Goal: Task Accomplishment & Management: Complete application form

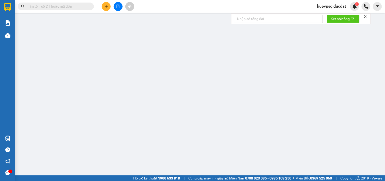
click at [107, 9] on button at bounding box center [106, 6] width 9 height 9
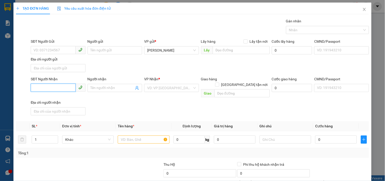
click at [49, 88] on input "SĐT Người Nhận" at bounding box center [53, 88] width 45 height 8
click at [65, 100] on div "0903392295 - SỬU" at bounding box center [58, 98] width 48 height 6
type input "0903392295"
type input "SỬU"
type input "0903392295"
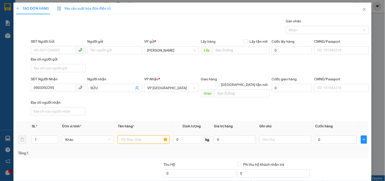
click at [131, 135] on input "text" at bounding box center [144, 139] width 52 height 8
click at [139, 135] on input "2 ba" at bounding box center [144, 139] width 52 height 8
type input "2"
click at [136, 135] on input "text" at bounding box center [144, 139] width 52 height 8
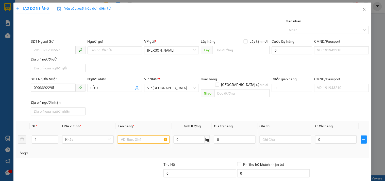
click at [144, 137] on input "text" at bounding box center [144, 139] width 52 height 8
type input "2 BAO"
click at [327, 135] on input "0" at bounding box center [336, 139] width 42 height 8
type input "170"
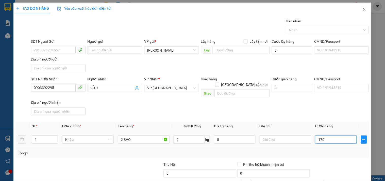
type input "170"
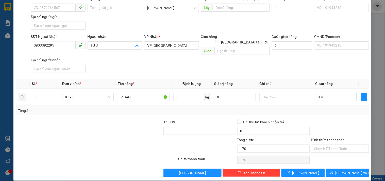
drag, startPoint x: 349, startPoint y: 140, endPoint x: 329, endPoint y: 151, distance: 23.0
click at [348, 145] on input "Hình thức thanh toán" at bounding box center [338, 149] width 48 height 8
type input "170.000"
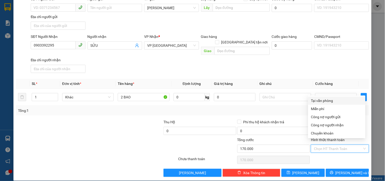
click at [337, 100] on div "Tại văn phòng" at bounding box center [336, 101] width 51 height 6
type input "0"
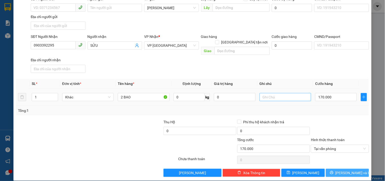
drag, startPoint x: 345, startPoint y: 164, endPoint x: 298, endPoint y: 91, distance: 87.0
click at [308, 94] on div "Transit Pickup Surcharge Ids Transit Deliver Surcharge Ids Transit Deliver Surc…" at bounding box center [192, 76] width 353 height 201
click at [296, 93] on input "text" at bounding box center [286, 97] width 52 height 8
type input "GINK BẾN"
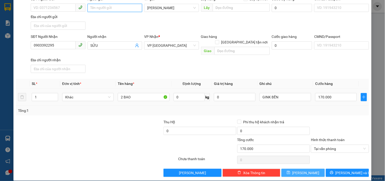
click at [130, 8] on input "Người gửi" at bounding box center [115, 8] width 55 height 8
type input "BXĐL"
click at [334, 171] on icon "printer" at bounding box center [332, 173] width 4 height 4
click at [305, 170] on span "[PERSON_NAME]" at bounding box center [305, 173] width 27 height 6
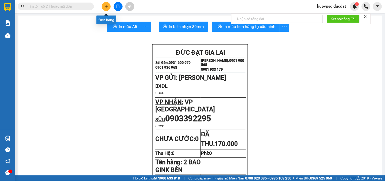
click at [105, 4] on button at bounding box center [106, 6] width 9 height 9
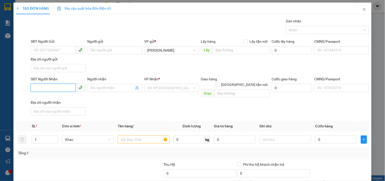
click at [62, 85] on input "SĐT Người Nhận" at bounding box center [53, 88] width 45 height 8
type input "0986727281"
click at [155, 89] on input "search" at bounding box center [169, 88] width 45 height 8
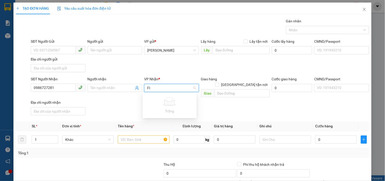
type input "F"
type input "GIAO"
click at [152, 104] on div "Giao Tận Nơi" at bounding box center [170, 106] width 48 height 6
click at [225, 89] on input "text" at bounding box center [242, 93] width 55 height 8
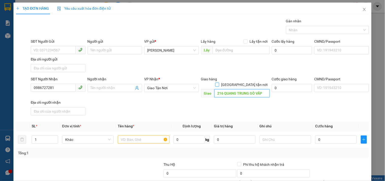
type input "216 QUANG TRUNG GÒ VẤP"
click at [219, 83] on input "[GEOGRAPHIC_DATA] tận nơi" at bounding box center [217, 85] width 4 height 4
checkbox input "true"
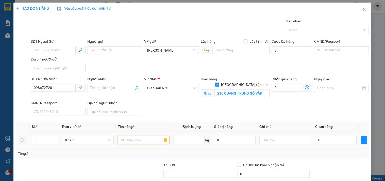
click at [135, 139] on input "text" at bounding box center [144, 140] width 52 height 8
type input "1 THÙNG"
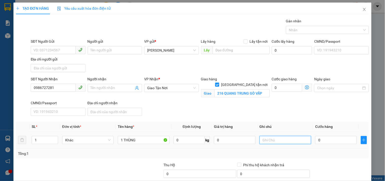
click at [268, 140] on input "text" at bounding box center [286, 140] width 52 height 8
type input "GTN80CR"
click at [341, 137] on input "0" at bounding box center [336, 140] width 42 height 8
type input "50"
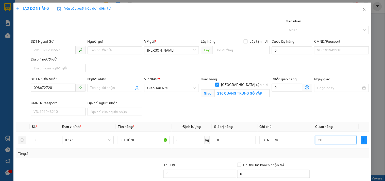
type input "50"
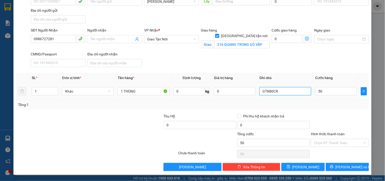
click at [301, 93] on input "GTN80CR" at bounding box center [286, 91] width 52 height 8
type input "50.000"
type input "GTN80CR/GINK NỢ"
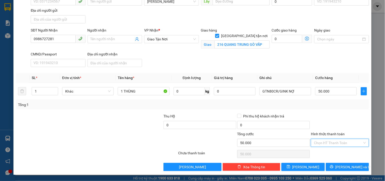
click at [347, 143] on input "Hình thức thanh toán" at bounding box center [338, 143] width 48 height 8
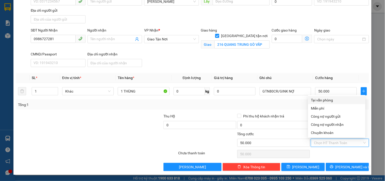
click at [334, 102] on div "Tại văn phòng" at bounding box center [336, 100] width 51 height 6
type input "0"
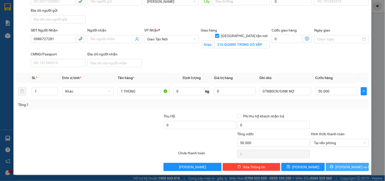
click at [349, 167] on span "[PERSON_NAME] và In" at bounding box center [354, 167] width 36 height 6
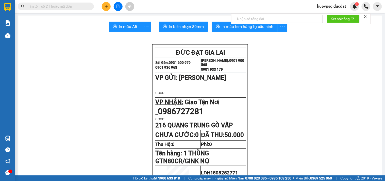
click at [105, 4] on button at bounding box center [106, 6] width 9 height 9
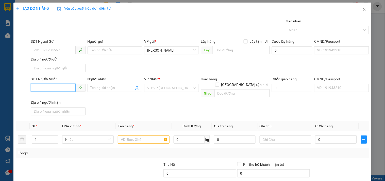
click at [53, 87] on input "SĐT Người Nhận" at bounding box center [53, 88] width 45 height 8
click at [61, 46] on input "SĐT Người Gửi" at bounding box center [53, 50] width 45 height 8
type input "0982396777"
click at [47, 88] on input "SĐT Người Nhận" at bounding box center [53, 88] width 45 height 8
type input "0972193338"
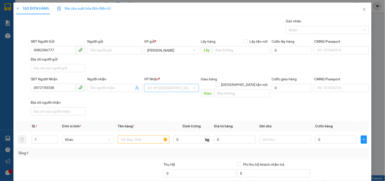
click at [161, 87] on input "search" at bounding box center [169, 88] width 45 height 8
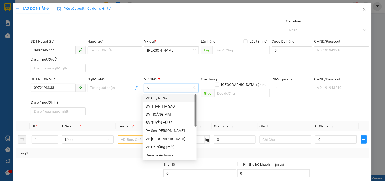
type input "VP"
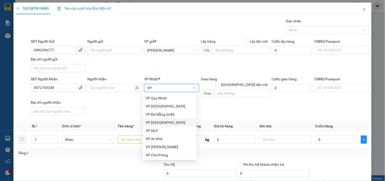
click at [156, 121] on div "VP [GEOGRAPHIC_DATA]" at bounding box center [170, 123] width 48 height 6
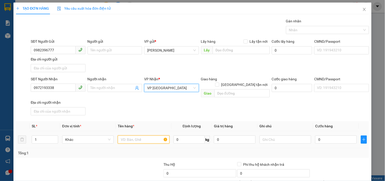
click at [136, 135] on input "text" at bounding box center [144, 139] width 52 height 8
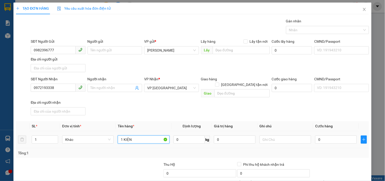
type input "1 KIỆN"
click at [283, 135] on input "text" at bounding box center [286, 139] width 52 height 8
type input "GINK NỢ"
click at [330, 135] on input "0" at bounding box center [336, 139] width 42 height 8
type input "050.000"
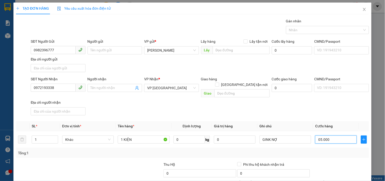
type input "50.000"
click at [264, 136] on input "GINK NỢ" at bounding box center [286, 139] width 52 height 8
click at [265, 135] on input "GINK NỢ" at bounding box center [286, 139] width 52 height 8
click at [268, 135] on input "GINK NỢ" at bounding box center [286, 139] width 52 height 8
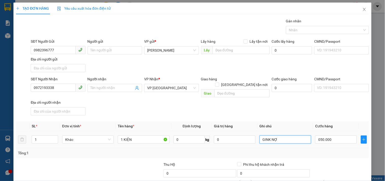
click at [267, 135] on input "GINK NỢ" at bounding box center [286, 139] width 52 height 8
type input "50.000"
click at [267, 135] on input "GINK NỢ" at bounding box center [286, 139] width 52 height 8
drag, startPoint x: 269, startPoint y: 136, endPoint x: 276, endPoint y: 136, distance: 6.6
click at [276, 136] on input "GINK NỢ" at bounding box center [286, 139] width 52 height 8
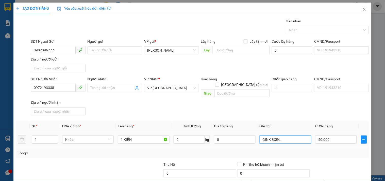
scroll to position [42, 0]
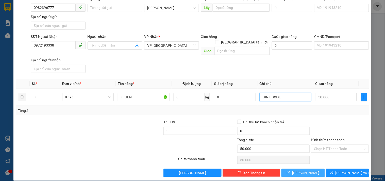
type input "GINK BXĐL"
click at [306, 169] on button "[PERSON_NAME]" at bounding box center [303, 173] width 43 height 8
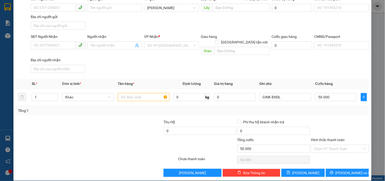
type input "0"
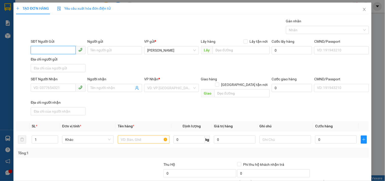
click at [65, 48] on input "SĐT Người Gửi" at bounding box center [53, 50] width 45 height 8
type input "0354298796"
click at [48, 60] on div "0354298796" at bounding box center [58, 61] width 48 height 6
type input "0917170306"
type input "KHOA"
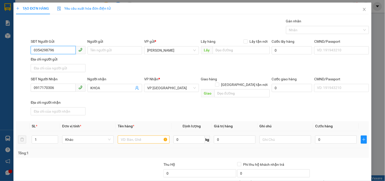
type input "0354298796"
click at [137, 137] on input "text" at bounding box center [144, 139] width 52 height 8
type input "2T/GIẤY"
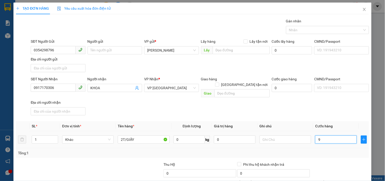
type input "90"
click at [266, 137] on input "text" at bounding box center [286, 139] width 52 height 8
type input "90.000"
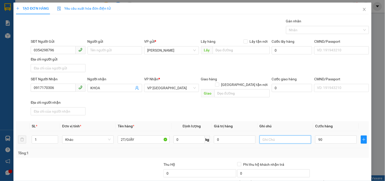
type input "90.000"
click at [269, 135] on input "text" at bounding box center [286, 139] width 52 height 8
click at [266, 135] on input "GIN NỢ" at bounding box center [286, 139] width 52 height 8
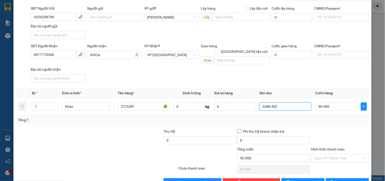
scroll to position [42, 0]
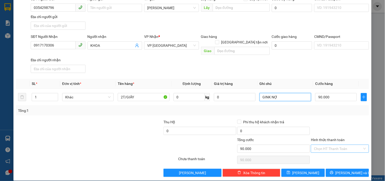
type input "GINK NỢ"
click at [330, 145] on input "Hình thức thanh toán" at bounding box center [338, 149] width 48 height 8
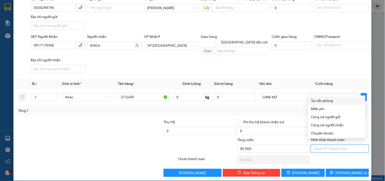
click at [329, 101] on div "Tại văn phòng" at bounding box center [336, 101] width 51 height 6
type input "0"
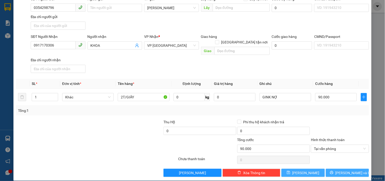
drag, startPoint x: 341, startPoint y: 168, endPoint x: 312, endPoint y: 166, distance: 29.3
click at [312, 169] on div "Lưu nháp Xóa Thông tin [PERSON_NAME] và In" at bounding box center [192, 173] width 354 height 8
click at [312, 169] on button "[PERSON_NAME]" at bounding box center [303, 173] width 43 height 8
type input "0"
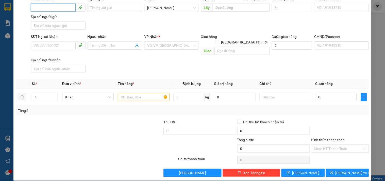
click at [60, 9] on input "SĐT Người Gửi" at bounding box center [53, 8] width 45 height 8
type input "0974214334"
click at [50, 46] on input "SĐT Người Nhận" at bounding box center [53, 45] width 45 height 8
click at [42, 46] on input "091470208" at bounding box center [53, 45] width 45 height 8
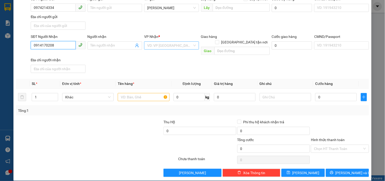
type input "0914170208"
click at [177, 46] on input "search" at bounding box center [169, 46] width 45 height 8
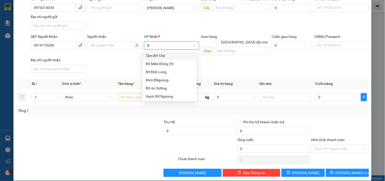
type input "BX"
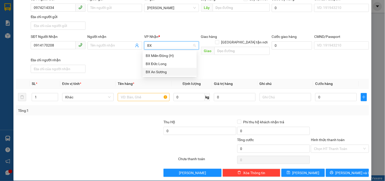
click at [161, 71] on div "BX An Sương" at bounding box center [170, 72] width 48 height 6
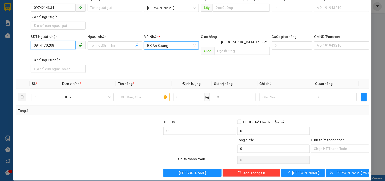
click at [48, 46] on input "0914170208" at bounding box center [53, 45] width 45 height 8
click at [138, 93] on input "text" at bounding box center [144, 97] width 52 height 8
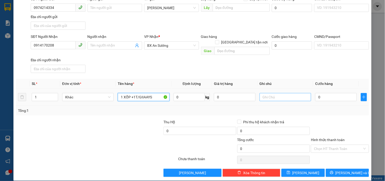
type input "1 XỐP +1T/GIIAAYS"
click at [326, 95] on input "0" at bounding box center [336, 97] width 42 height 8
click at [276, 94] on input "text" at bounding box center [286, 97] width 52 height 8
type input "GINK BẾN"
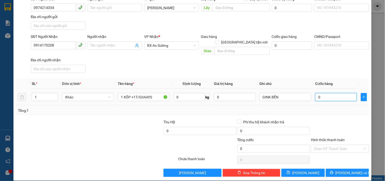
click at [320, 93] on input "0" at bounding box center [336, 97] width 42 height 8
type input "1"
type input "15"
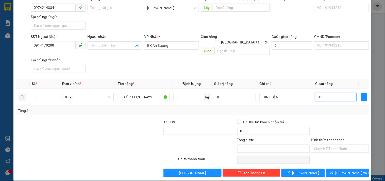
type input "15"
type input "150"
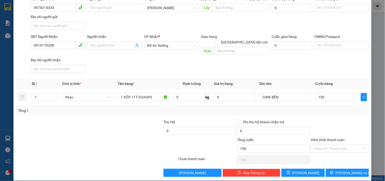
type input "150.000"
drag, startPoint x: 342, startPoint y: 166, endPoint x: 310, endPoint y: 163, distance: 32.1
click at [310, 169] on div "Lưu nháp Xóa Thông tin [PERSON_NAME] và In" at bounding box center [192, 173] width 354 height 8
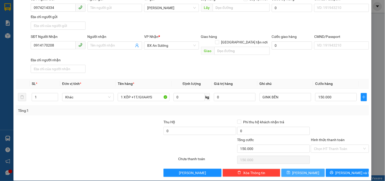
click at [308, 169] on button "[PERSON_NAME]" at bounding box center [303, 173] width 43 height 8
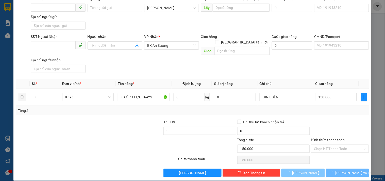
type input "0"
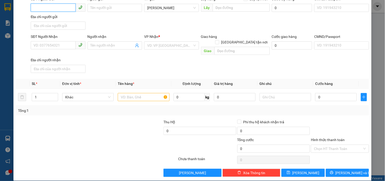
click at [54, 8] on input "SĐT Người Gửi" at bounding box center [53, 8] width 45 height 8
click at [48, 47] on input "SĐT Người Nhận" at bounding box center [53, 45] width 45 height 8
type input "0966422342"
click at [41, 8] on input "SĐT Người Gửi" at bounding box center [53, 8] width 45 height 8
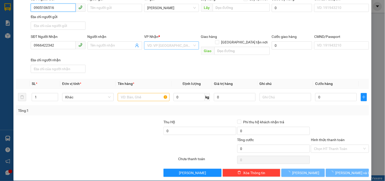
type input "0905106516"
click at [157, 46] on input "search" at bounding box center [169, 46] width 45 height 8
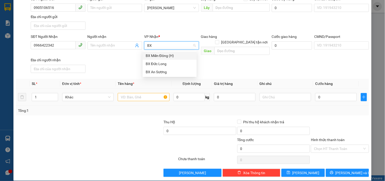
type input "BX"
click at [136, 93] on input "text" at bounding box center [144, 97] width 52 height 8
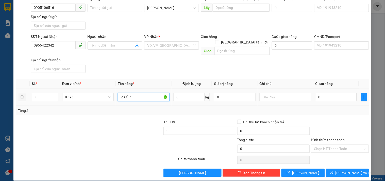
type input "2 XỐP"
click at [270, 95] on input "text" at bounding box center [286, 97] width 52 height 8
click at [329, 93] on input "0" at bounding box center [336, 97] width 42 height 8
click at [274, 93] on input "GIN BNOW" at bounding box center [286, 97] width 52 height 8
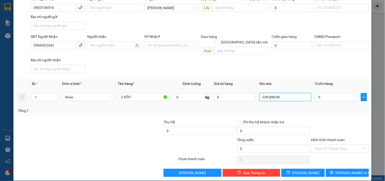
click at [274, 93] on input "GIN BNOW" at bounding box center [286, 97] width 52 height 8
type input "H"
type input "GINK NỢ"
click at [328, 93] on input "0" at bounding box center [336, 97] width 42 height 8
type input "13"
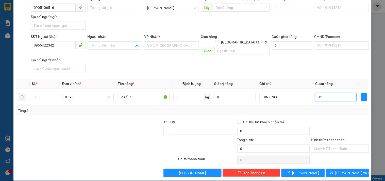
type input "13"
type input "130"
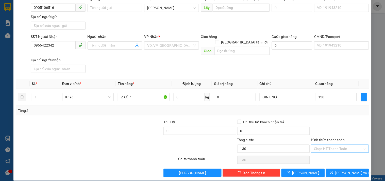
click at [320, 145] on input "Hình thức thanh toán" at bounding box center [338, 149] width 48 height 8
type input "130.000"
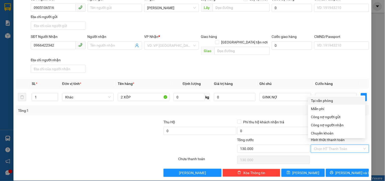
click at [322, 100] on div "Tại văn phòng" at bounding box center [336, 101] width 51 height 6
type input "0"
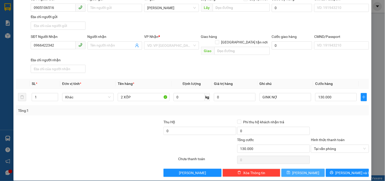
click at [305, 170] on span "[PERSON_NAME]" at bounding box center [305, 173] width 27 height 6
click at [167, 45] on input "search" at bounding box center [169, 46] width 45 height 8
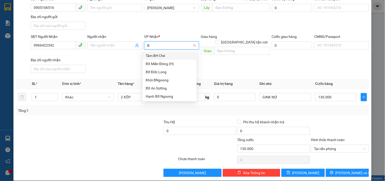
type input "BX"
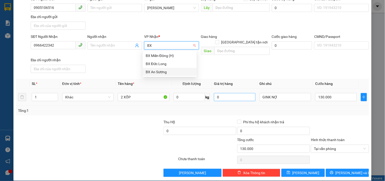
drag, startPoint x: 155, startPoint y: 72, endPoint x: 240, endPoint y: 92, distance: 86.9
click at [155, 72] on div "BX An Sương" at bounding box center [170, 72] width 48 height 6
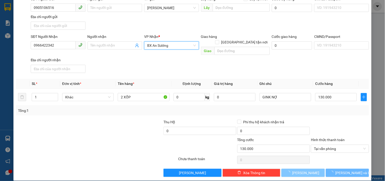
click at [290, 169] on button "[PERSON_NAME]" at bounding box center [303, 173] width 43 height 8
type input "0"
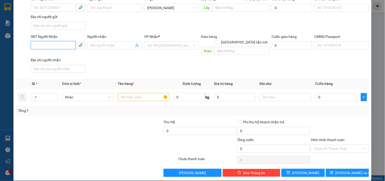
click at [44, 43] on input "SĐT Người Nhận" at bounding box center [53, 45] width 45 height 8
type input "0355587757"
click at [175, 46] on input "search" at bounding box center [169, 46] width 45 height 8
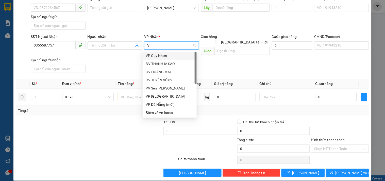
type input "VP"
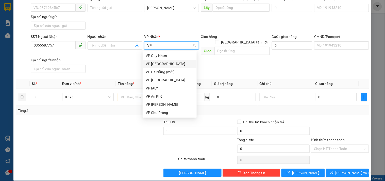
click at [164, 63] on div "VP [GEOGRAPHIC_DATA]" at bounding box center [170, 64] width 48 height 6
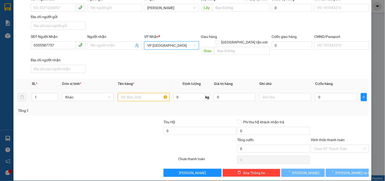
click at [146, 93] on input "text" at bounding box center [144, 97] width 52 height 8
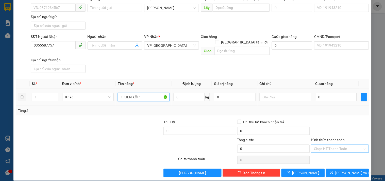
type input "1 KIỆN XỐP"
click at [274, 93] on input "text" at bounding box center [286, 97] width 52 height 8
type input "GINK NỢ"
click at [332, 93] on input "0" at bounding box center [336, 97] width 42 height 8
type input "50"
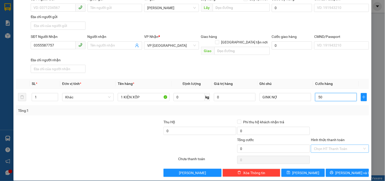
type input "50"
click at [335, 145] on input "Hình thức thanh toán" at bounding box center [338, 149] width 48 height 8
type input "50.000"
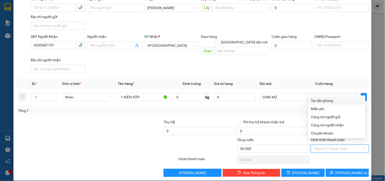
click at [324, 101] on div "Tại văn phòng" at bounding box center [336, 101] width 51 height 6
type input "0"
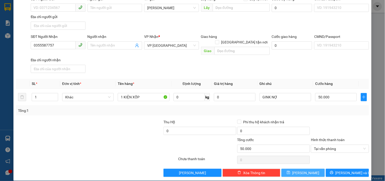
click at [304, 170] on span "[PERSON_NAME]" at bounding box center [305, 173] width 27 height 6
type input "0"
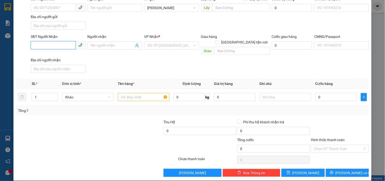
click at [49, 45] on input "SĐT Người Nhận" at bounding box center [53, 45] width 45 height 8
type input "03399007708"
click at [156, 44] on input "search" at bounding box center [169, 46] width 45 height 8
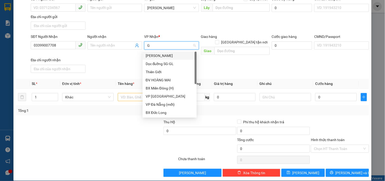
type input "GI"
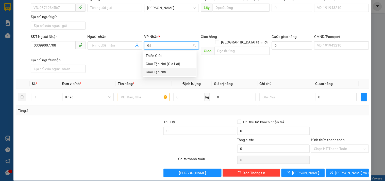
click at [162, 71] on div "Giao Tận Nơi" at bounding box center [170, 72] width 48 height 6
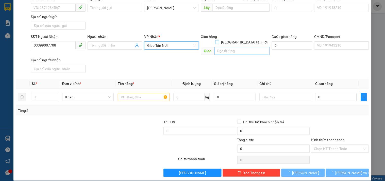
click at [219, 40] on input "[GEOGRAPHIC_DATA] tận nơi" at bounding box center [217, 42] width 4 height 4
checkbox input "true"
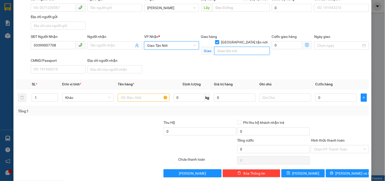
click at [231, 47] on input "text" at bounding box center [242, 51] width 55 height 8
type input "28B TÔ VINHC DIỆN P ĐÔNG HÒA"
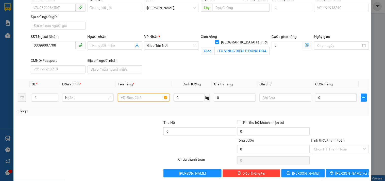
click at [143, 97] on input "text" at bounding box center [144, 97] width 52 height 8
type input "2 GIẤY +1 XỐ"
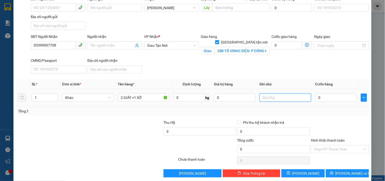
click at [280, 98] on input "text" at bounding box center [286, 97] width 52 height 8
type input "GTNCC"
click at [336, 98] on input "0" at bounding box center [336, 97] width 42 height 8
type input "1"
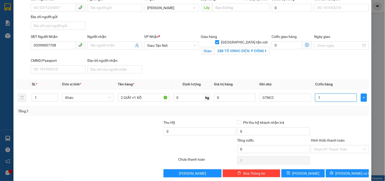
type input "1"
type input "100"
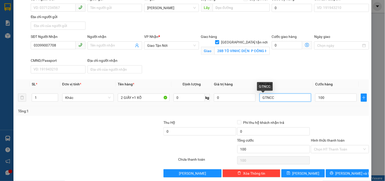
click at [275, 100] on input "GTNCC" at bounding box center [286, 97] width 52 height 8
type input "100.000"
click at [260, 98] on input "GTNCC/" at bounding box center [286, 97] width 52 height 8
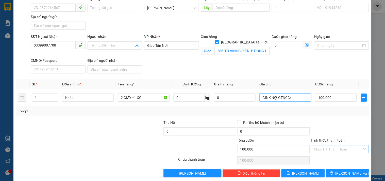
type input "GINK NỢ GTNCC/"
click at [332, 151] on input "Hình thức thanh toán" at bounding box center [338, 149] width 48 height 8
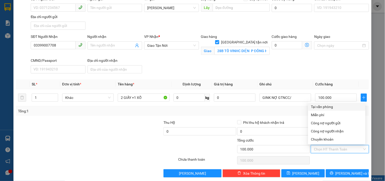
click at [324, 105] on div "Tại văn phòng" at bounding box center [336, 107] width 51 height 6
type input "0"
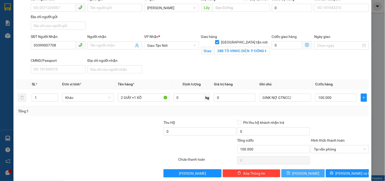
click at [316, 173] on button "[PERSON_NAME]" at bounding box center [303, 173] width 43 height 8
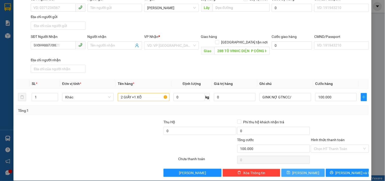
checkbox input "false"
type input "0"
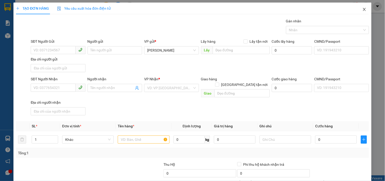
click at [363, 10] on icon "close" at bounding box center [365, 9] width 4 height 4
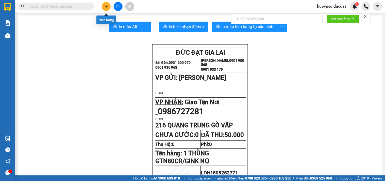
click at [106, 6] on icon "plus" at bounding box center [106, 6] width 3 height 0
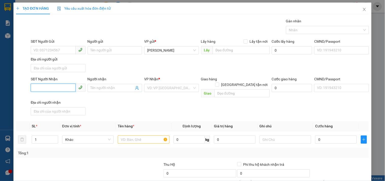
click at [50, 87] on input "SĐT Người Nhận" at bounding box center [53, 88] width 45 height 8
type input "0987813916"
click at [165, 88] on input "search" at bounding box center [169, 88] width 45 height 8
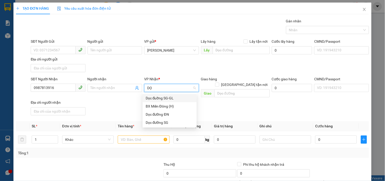
type input "DỌC"
click at [161, 113] on div "Dọc đường SG" at bounding box center [170, 114] width 48 height 6
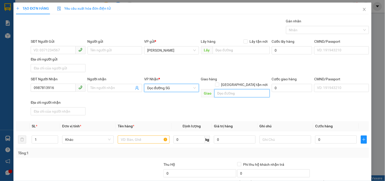
click at [222, 89] on input "text" at bounding box center [242, 93] width 55 height 8
type input "CẦU ÔNG BỐ"
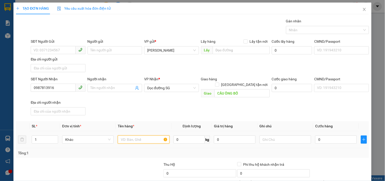
click at [159, 135] on input "text" at bounding box center [144, 139] width 52 height 8
type input "2 BAO"
type input "1"
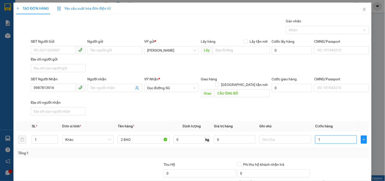
type input "10"
type input "100"
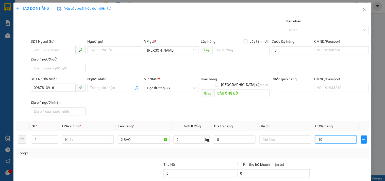
type input "100"
click at [283, 135] on input "text" at bounding box center [286, 139] width 52 height 8
type input "100.000"
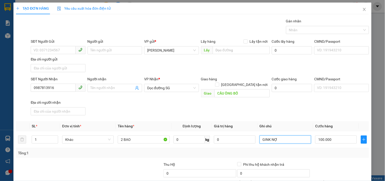
scroll to position [28, 0]
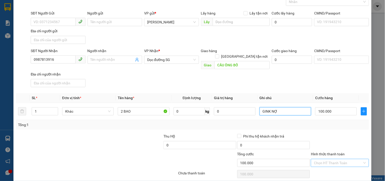
type input "GINK NỢ"
click at [342, 159] on input "Hình thức thanh toán" at bounding box center [338, 163] width 48 height 8
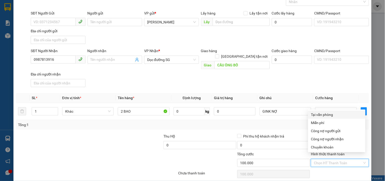
click at [335, 115] on div "Tại văn phòng" at bounding box center [336, 115] width 51 height 6
type input "0"
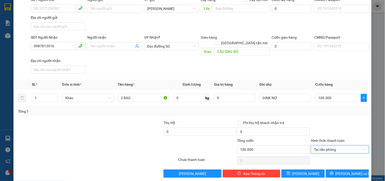
scroll to position [42, 0]
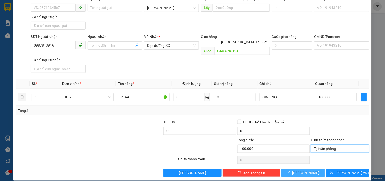
click at [313, 169] on button "[PERSON_NAME]" at bounding box center [303, 173] width 43 height 8
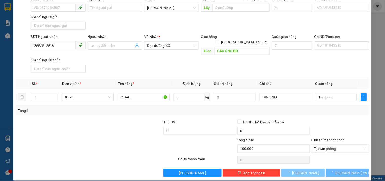
type input "0"
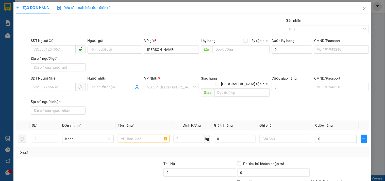
scroll to position [0, 0]
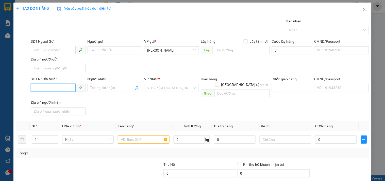
click at [43, 90] on input "SĐT Người Nhận" at bounding box center [53, 88] width 45 height 8
type input "0328999978"
click at [168, 86] on input "search" at bounding box center [169, 88] width 45 height 8
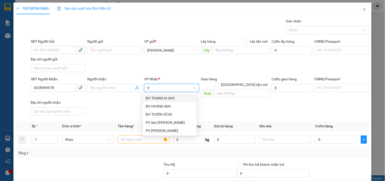
type input "V"
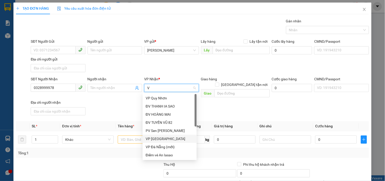
click at [154, 137] on div "VP [GEOGRAPHIC_DATA]" at bounding box center [170, 139] width 48 height 6
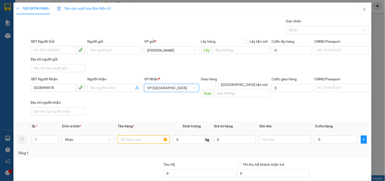
click at [148, 135] on input "text" at bounding box center [144, 139] width 52 height 8
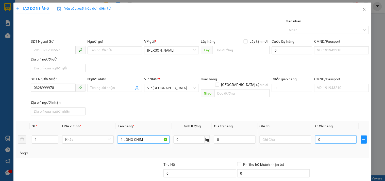
type input "1 LỒNG CHIM"
click at [346, 136] on input "0" at bounding box center [336, 139] width 42 height 8
type input "10"
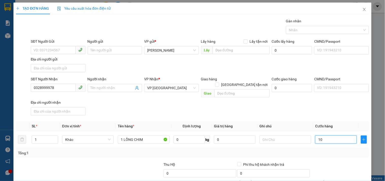
type input "100"
click at [284, 134] on div at bounding box center [286, 139] width 52 height 10
type input "100.000"
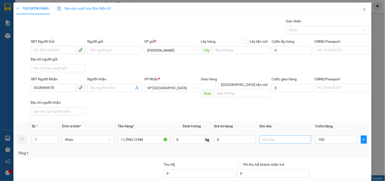
type input "100.000"
click at [281, 135] on input "text" at bounding box center [286, 139] width 52 height 8
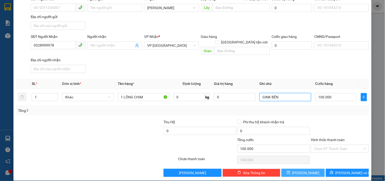
type input "GINK BẾN"
click at [311, 169] on button "[PERSON_NAME]" at bounding box center [303, 173] width 43 height 8
type input "0"
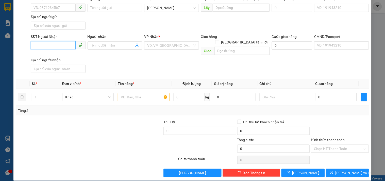
click at [44, 42] on input "SĐT Người Nhận" at bounding box center [53, 45] width 45 height 8
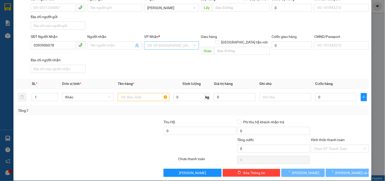
click at [153, 46] on input "search" at bounding box center [169, 46] width 45 height 8
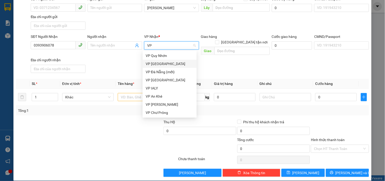
click at [163, 61] on div "VP [GEOGRAPHIC_DATA]" at bounding box center [170, 64] width 48 height 6
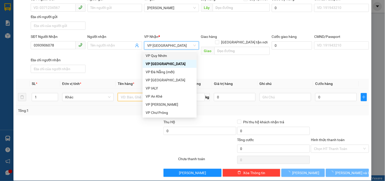
click at [133, 93] on input "text" at bounding box center [144, 97] width 52 height 8
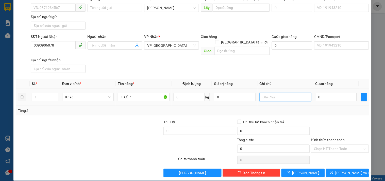
click at [288, 93] on input "text" at bounding box center [286, 97] width 52 height 8
click at [319, 93] on input "0" at bounding box center [336, 97] width 42 height 8
click at [282, 169] on button "[PERSON_NAME]" at bounding box center [303, 173] width 43 height 8
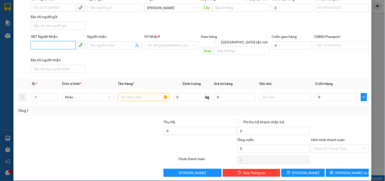
click at [60, 45] on input "SĐT Người Nhận" at bounding box center [53, 45] width 45 height 8
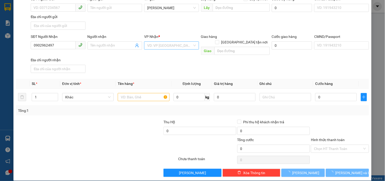
click at [156, 47] on input "search" at bounding box center [169, 46] width 45 height 8
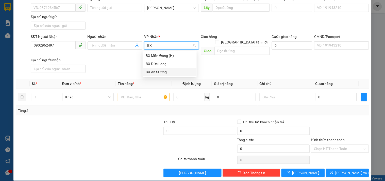
click at [155, 72] on div "BX An Sương" at bounding box center [170, 72] width 48 height 6
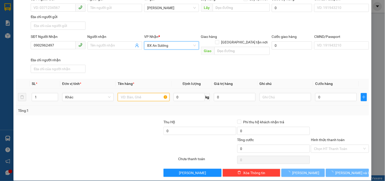
click at [143, 93] on input "text" at bounding box center [144, 97] width 52 height 8
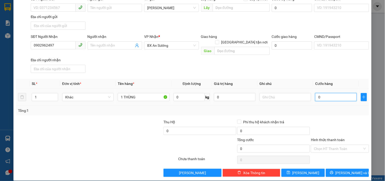
click at [345, 93] on input "0" at bounding box center [336, 97] width 42 height 8
click at [272, 93] on input "text" at bounding box center [286, 97] width 52 height 8
click at [300, 170] on span "[PERSON_NAME]" at bounding box center [305, 173] width 27 height 6
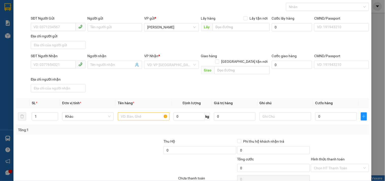
scroll to position [0, 0]
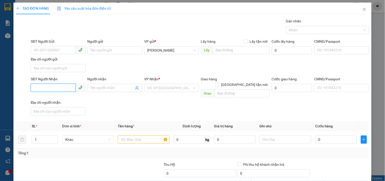
click at [51, 88] on input "SĐT Người Nhận" at bounding box center [53, 88] width 45 height 8
click at [156, 90] on input "search" at bounding box center [169, 88] width 45 height 8
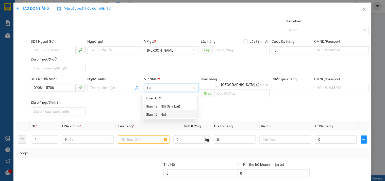
click at [157, 113] on div "Giao Tận Nơi" at bounding box center [170, 114] width 48 height 6
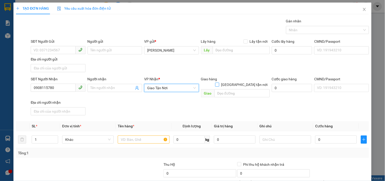
click at [219, 83] on input "[GEOGRAPHIC_DATA] tận nơi" at bounding box center [217, 85] width 4 height 4
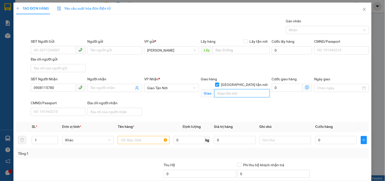
click at [235, 89] on input "text" at bounding box center [242, 93] width 55 height 8
click at [155, 142] on input "text" at bounding box center [144, 140] width 52 height 8
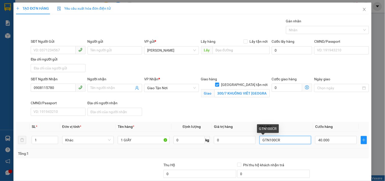
click at [283, 140] on input "GTN100CR" at bounding box center [286, 140] width 52 height 8
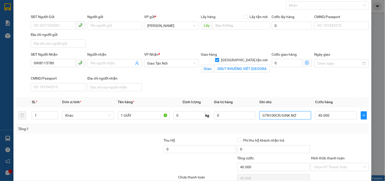
scroll to position [28, 0]
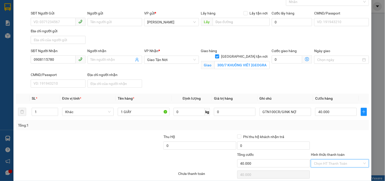
click at [326, 163] on input "Hình thức thanh toán" at bounding box center [338, 163] width 48 height 8
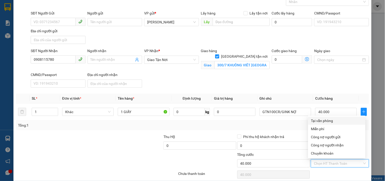
click at [324, 120] on div "Tại văn phòng" at bounding box center [336, 121] width 51 height 6
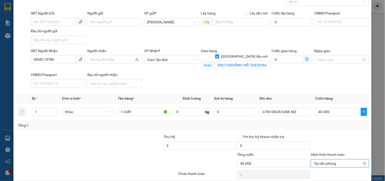
scroll to position [49, 0]
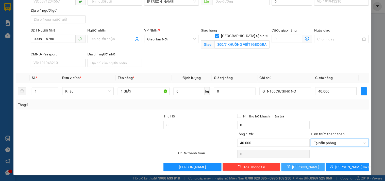
click at [311, 169] on button "[PERSON_NAME]" at bounding box center [303, 167] width 43 height 8
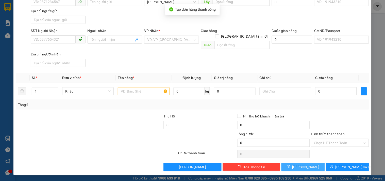
scroll to position [42, 0]
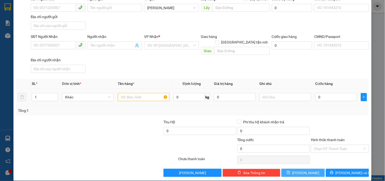
click at [282, 169] on button "[PERSON_NAME]" at bounding box center [303, 173] width 43 height 8
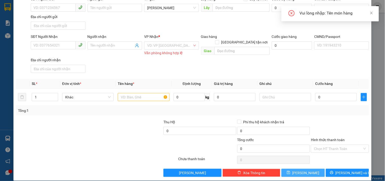
scroll to position [47, 0]
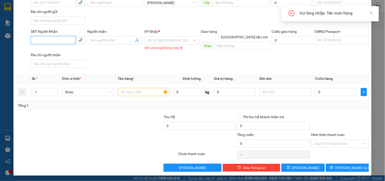
click at [67, 39] on input "SĐT Người Nhận" at bounding box center [53, 40] width 45 height 8
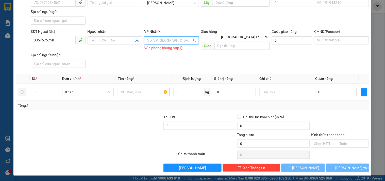
click at [188, 39] on input "search" at bounding box center [169, 41] width 45 height 8
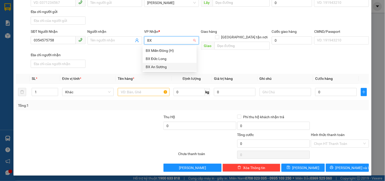
click at [166, 65] on div "BX An Sương" at bounding box center [170, 67] width 48 height 6
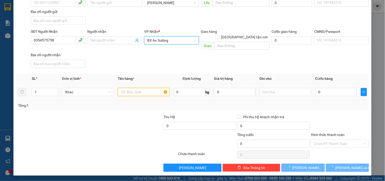
click at [146, 90] on input "text" at bounding box center [144, 92] width 52 height 8
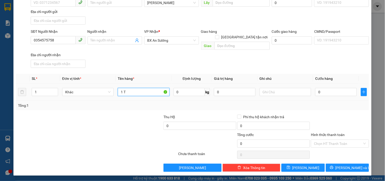
scroll to position [42, 0]
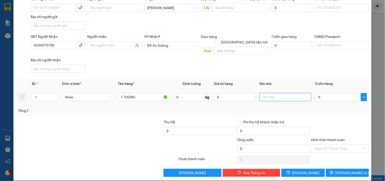
click at [269, 93] on input "text" at bounding box center [286, 97] width 52 height 8
click at [321, 94] on input "0" at bounding box center [336, 97] width 42 height 8
click at [351, 145] on input "Hình thức thanh toán" at bounding box center [338, 149] width 48 height 8
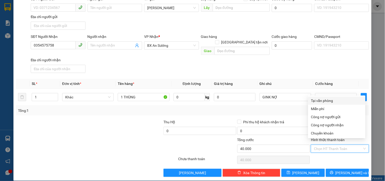
drag, startPoint x: 329, startPoint y: 102, endPoint x: 332, endPoint y: 122, distance: 20.0
click at [329, 102] on div "Tại văn phòng" at bounding box center [336, 101] width 51 height 6
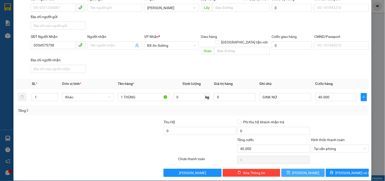
click at [309, 169] on button "[PERSON_NAME]" at bounding box center [303, 173] width 43 height 8
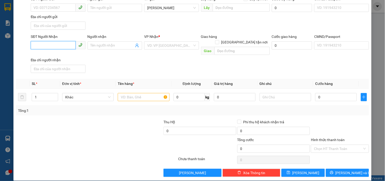
click at [44, 47] on input "SĐT Người Nhận" at bounding box center [53, 45] width 45 height 8
click at [49, 55] on div "0337795039" at bounding box center [58, 56] width 48 height 6
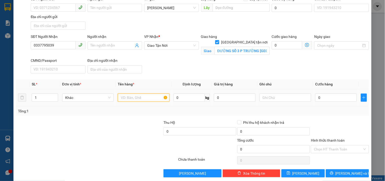
click at [134, 95] on input "text" at bounding box center [144, 97] width 52 height 8
click at [264, 97] on input "text" at bounding box center [286, 97] width 52 height 8
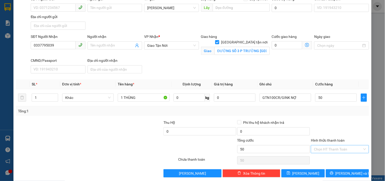
click at [348, 148] on input "Hình thức thanh toán" at bounding box center [338, 149] width 48 height 8
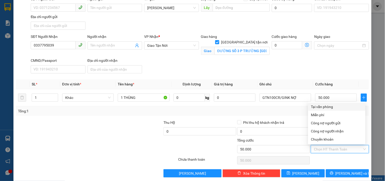
click at [328, 105] on div "Tại văn phòng" at bounding box center [336, 107] width 51 height 6
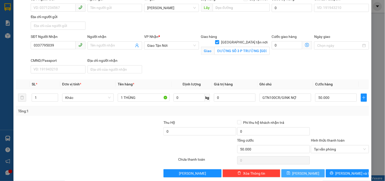
click at [298, 175] on button "[PERSON_NAME]" at bounding box center [303, 173] width 43 height 8
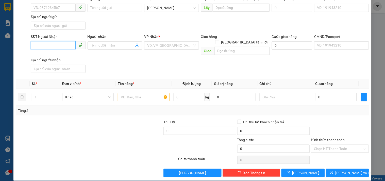
click at [56, 45] on input "SĐT Người Nhận" at bounding box center [53, 45] width 45 height 8
click at [157, 43] on input "search" at bounding box center [169, 46] width 45 height 8
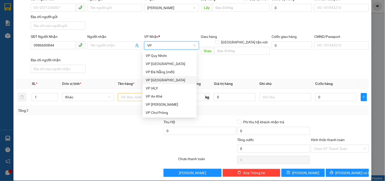
click at [155, 76] on div "VP [GEOGRAPHIC_DATA]" at bounding box center [170, 80] width 54 height 8
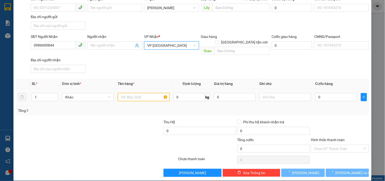
click at [139, 93] on input "text" at bounding box center [144, 97] width 52 height 8
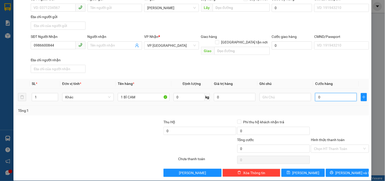
click at [332, 93] on input "0" at bounding box center [336, 97] width 42 height 8
click at [270, 93] on input "text" at bounding box center [286, 97] width 52 height 8
drag, startPoint x: 312, startPoint y: 166, endPoint x: 69, endPoint y: 52, distance: 268.7
click at [312, 169] on button "[PERSON_NAME]" at bounding box center [303, 173] width 43 height 8
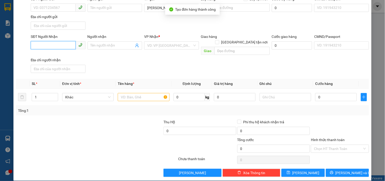
click at [50, 46] on input "SĐT Người Nhận" at bounding box center [53, 45] width 45 height 8
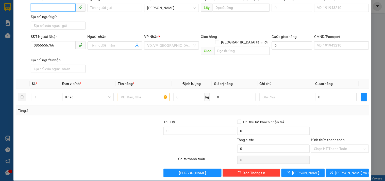
click at [50, 8] on input "SĐT Người Gửi" at bounding box center [53, 8] width 45 height 8
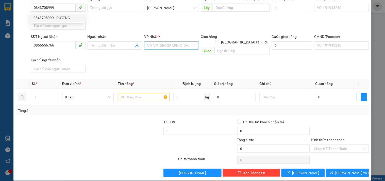
click at [148, 46] on input "search" at bounding box center [169, 46] width 45 height 8
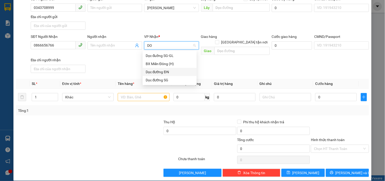
click at [163, 73] on div "Dọc đường ĐN" at bounding box center [170, 72] width 48 height 6
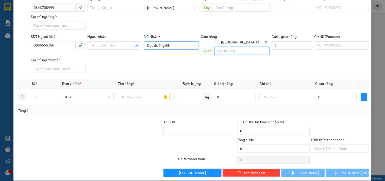
click at [240, 47] on input "text" at bounding box center [242, 51] width 55 height 8
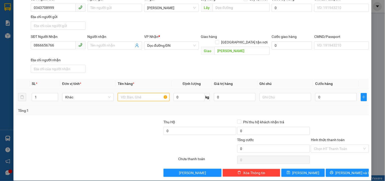
click at [144, 93] on input "text" at bounding box center [144, 97] width 52 height 8
click at [291, 93] on input "text" at bounding box center [286, 97] width 52 height 8
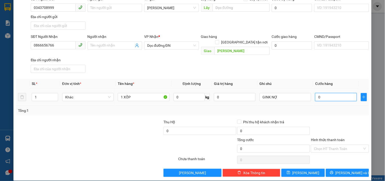
click at [342, 93] on input "0" at bounding box center [336, 97] width 42 height 8
click at [329, 145] on input "Hình thức thanh toán" at bounding box center [338, 149] width 48 height 8
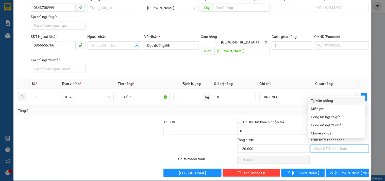
click at [328, 100] on div "Tại văn phòng" at bounding box center [336, 101] width 51 height 6
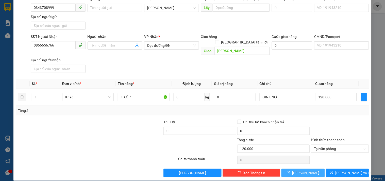
click at [296, 169] on button "[PERSON_NAME]" at bounding box center [303, 173] width 43 height 8
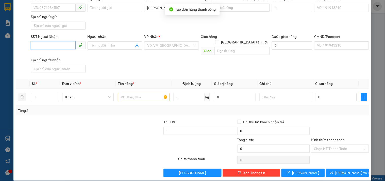
click at [65, 47] on input "SĐT Người Nhận" at bounding box center [53, 45] width 45 height 8
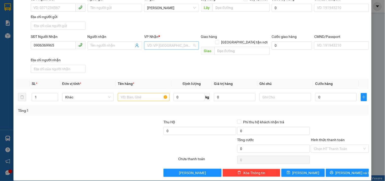
click at [154, 45] on input "search" at bounding box center [169, 46] width 45 height 8
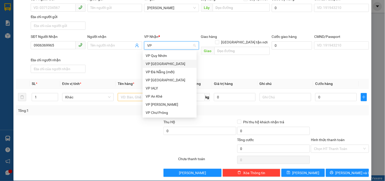
click at [156, 62] on div "VP [GEOGRAPHIC_DATA]" at bounding box center [170, 64] width 48 height 6
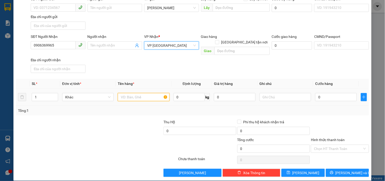
click at [133, 93] on input "text" at bounding box center [144, 97] width 52 height 8
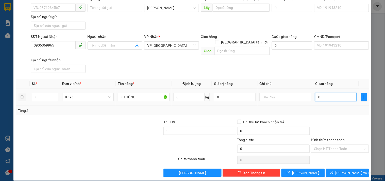
click at [321, 94] on input "0" at bounding box center [336, 97] width 42 height 8
click at [275, 93] on input "text" at bounding box center [286, 97] width 52 height 8
click at [304, 170] on span "[PERSON_NAME]" at bounding box center [305, 173] width 27 height 6
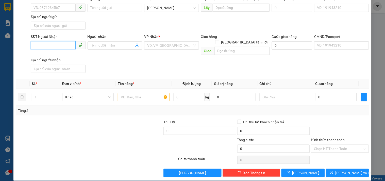
click at [46, 44] on input "SĐT Người Nhận" at bounding box center [53, 45] width 45 height 8
click at [147, 48] on input "search" at bounding box center [169, 46] width 45 height 8
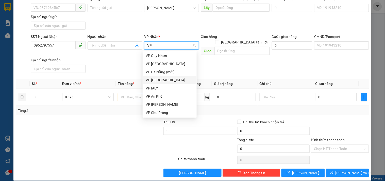
click at [169, 79] on div "VP [GEOGRAPHIC_DATA]" at bounding box center [170, 80] width 48 height 6
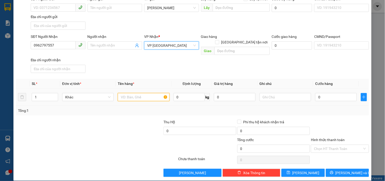
click at [152, 93] on input "text" at bounding box center [144, 97] width 52 height 8
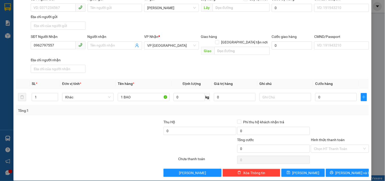
click at [284, 83] on th "Ghi chú" at bounding box center [286, 84] width 56 height 10
click at [276, 93] on input "text" at bounding box center [286, 97] width 52 height 8
click at [329, 94] on input "0" at bounding box center [336, 97] width 42 height 8
click at [341, 147] on div "Hình thức thanh toán Chọn HT Thanh Toán" at bounding box center [340, 146] width 58 height 18
click at [343, 145] on input "Hình thức thanh toán" at bounding box center [338, 149] width 48 height 8
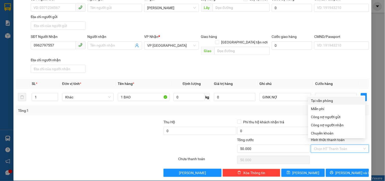
click at [333, 100] on div "Tại văn phòng" at bounding box center [336, 101] width 51 height 6
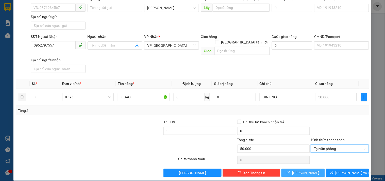
click at [310, 170] on button "[PERSON_NAME]" at bounding box center [303, 173] width 43 height 8
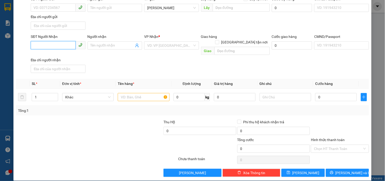
click at [56, 45] on input "SĐT Người Nhận" at bounding box center [53, 45] width 45 height 8
click at [152, 49] on input "search" at bounding box center [169, 46] width 45 height 8
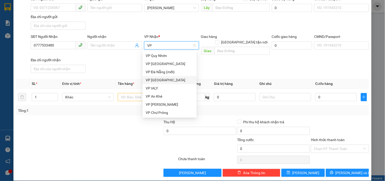
click at [159, 78] on div "VP [GEOGRAPHIC_DATA]" at bounding box center [170, 80] width 48 height 6
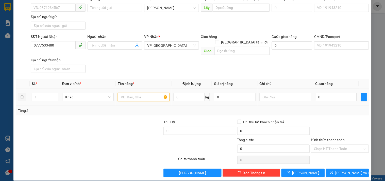
click at [136, 93] on input "text" at bounding box center [144, 97] width 52 height 8
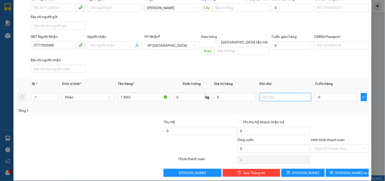
click at [287, 93] on input "text" at bounding box center [286, 97] width 52 height 8
click at [345, 93] on input "0" at bounding box center [336, 97] width 42 height 8
click at [346, 137] on div "Hình thức thanh toán" at bounding box center [340, 141] width 58 height 8
click at [343, 145] on input "Hình thức thanh toán" at bounding box center [338, 149] width 48 height 8
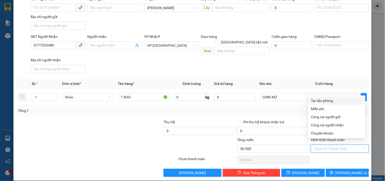
click at [333, 101] on div "Tại văn phòng" at bounding box center [336, 101] width 51 height 6
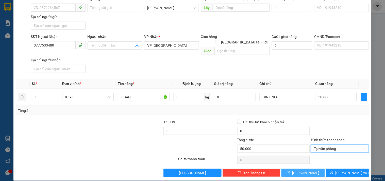
click at [303, 170] on span "[PERSON_NAME]" at bounding box center [305, 173] width 27 height 6
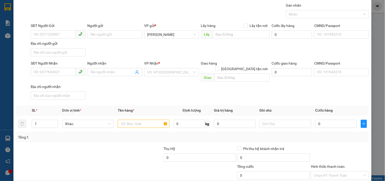
scroll to position [0, 0]
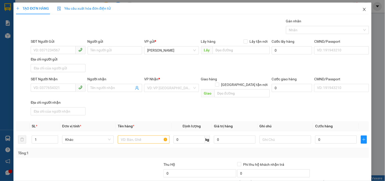
click at [363, 11] on icon "close" at bounding box center [364, 9] width 3 height 3
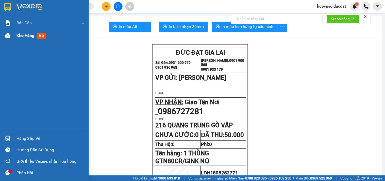
click at [20, 34] on span "Kho hàng" at bounding box center [26, 35] width 18 height 5
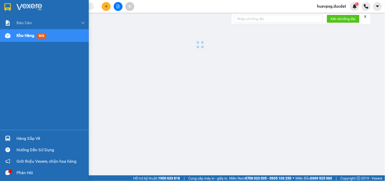
click at [20, 34] on span "Kho hàng" at bounding box center [26, 35] width 18 height 5
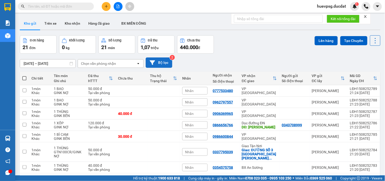
click at [162, 62] on button "Bộ lọc" at bounding box center [159, 62] width 27 height 10
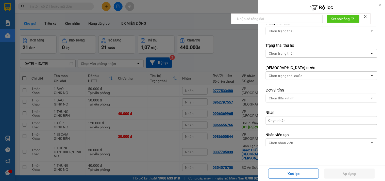
scroll to position [76, 0]
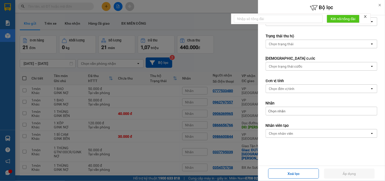
click at [287, 132] on div "Chọn nhân viên" at bounding box center [281, 133] width 24 height 5
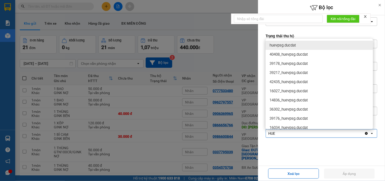
type input "HUE"
click at [296, 44] on span "huevpsg.ducdat" at bounding box center [283, 45] width 26 height 5
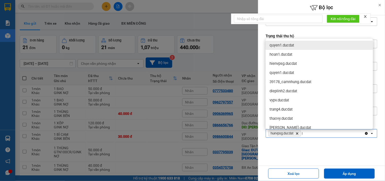
click at [235, 54] on div at bounding box center [192, 90] width 385 height 181
click at [128, 60] on div at bounding box center [192, 90] width 385 height 181
click at [228, 54] on div at bounding box center [192, 90] width 385 height 181
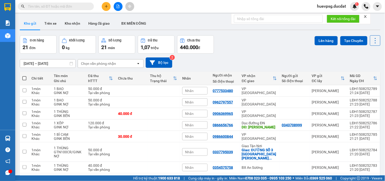
click at [116, 65] on div "Chọn văn phòng nhận" at bounding box center [107, 63] width 58 height 8
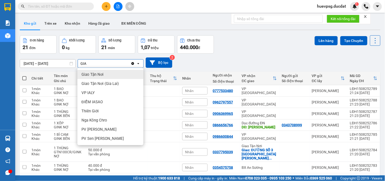
type input "GIA"
click at [102, 76] on span "Giao Tận Nơi" at bounding box center [92, 74] width 22 height 5
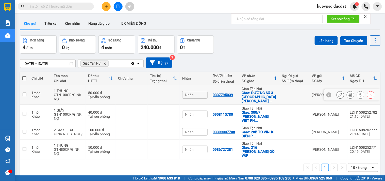
click at [106, 95] on div "Tại văn phòng" at bounding box center [100, 97] width 25 height 4
checkbox input "true"
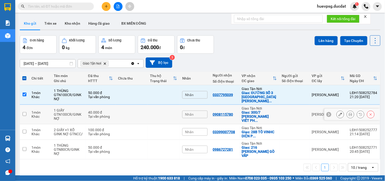
click at [102, 110] on div "40.000 đ" at bounding box center [100, 112] width 25 height 4
checkbox input "true"
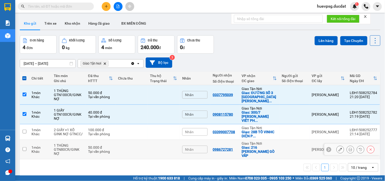
click at [73, 147] on div "GTN80CR/GINK NỢ" at bounding box center [68, 151] width 29 height 8
checkbox input "true"
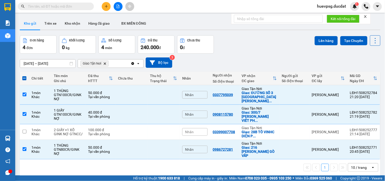
click at [105, 63] on icon "Delete" at bounding box center [104, 63] width 3 height 3
checkbox input "false"
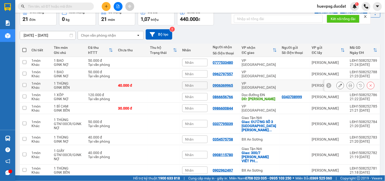
scroll to position [54, 0]
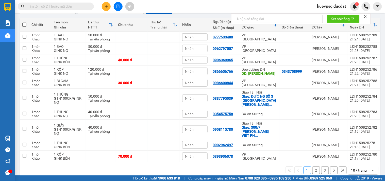
click at [358, 168] on div "10 / trang" at bounding box center [359, 170] width 16 height 5
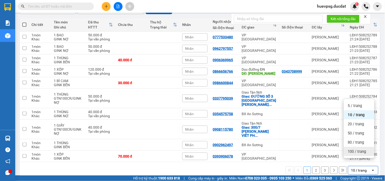
click at [358, 152] on span "100 / trang" at bounding box center [357, 151] width 18 height 5
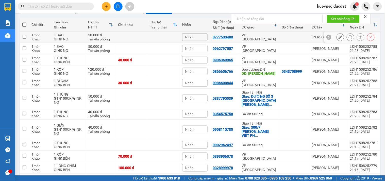
scroll to position [0, 0]
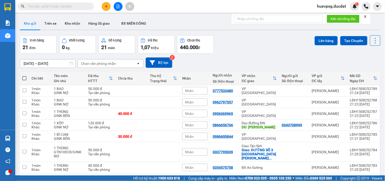
click at [124, 65] on div "Chọn văn phòng nhận" at bounding box center [107, 63] width 58 height 8
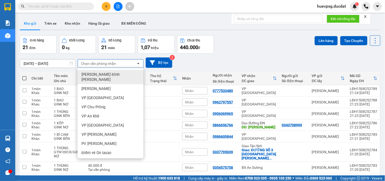
type input "G"
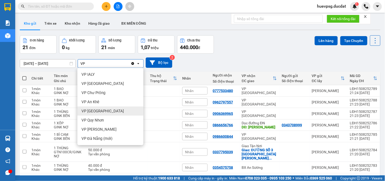
type input "VP"
click at [104, 111] on div "VP [GEOGRAPHIC_DATA]" at bounding box center [110, 110] width 66 height 9
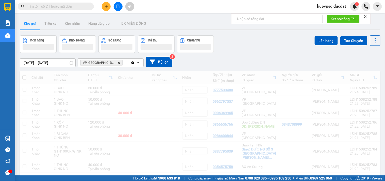
click at [118, 63] on div "VP Đà Nẵng Delete" at bounding box center [104, 63] width 53 height 8
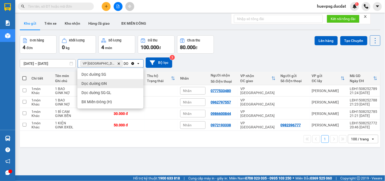
type input "DO"
click at [111, 80] on div "Dọc đường ĐN" at bounding box center [110, 83] width 66 height 9
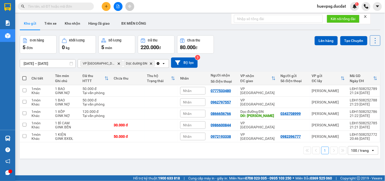
click at [24, 77] on span at bounding box center [24, 78] width 4 height 4
click at [24, 76] on input "checkbox" at bounding box center [24, 76] width 0 height 0
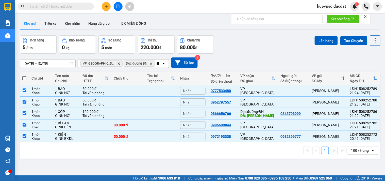
checkbox input "true"
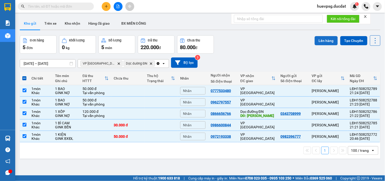
click at [326, 41] on button "Lên hàng" at bounding box center [326, 40] width 23 height 9
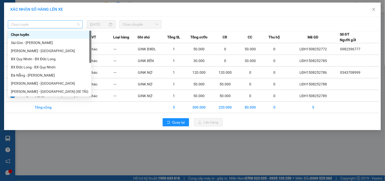
click at [74, 23] on span "Chọn tuyến" at bounding box center [45, 25] width 69 height 8
click at [21, 82] on div "Gia Lai - Đà Nẵng" at bounding box center [49, 83] width 77 height 6
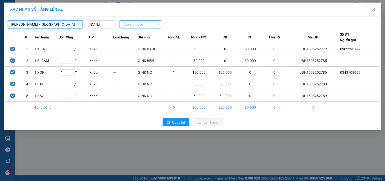
click at [133, 27] on span "Chọn chuyến" at bounding box center [141, 25] width 36 height 8
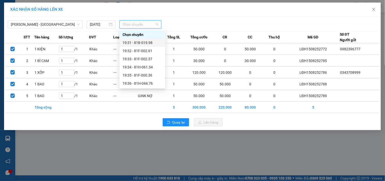
click at [137, 42] on div "19:31 - 81B-019.98" at bounding box center [143, 43] width 40 height 6
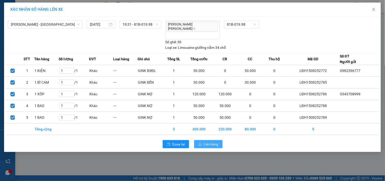
click at [212, 141] on span "Lên hàng" at bounding box center [211, 144] width 15 height 6
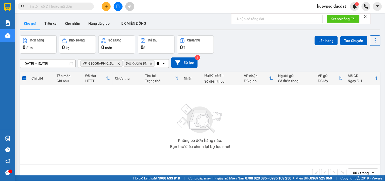
click at [157, 64] on icon "Clear all" at bounding box center [158, 63] width 3 height 3
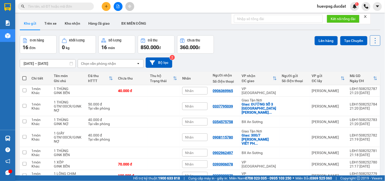
click at [372, 40] on icon at bounding box center [375, 40] width 7 height 7
click at [367, 64] on span "Xuất excel" at bounding box center [365, 63] width 16 height 5
click at [160, 63] on button "Bộ lọc" at bounding box center [159, 62] width 27 height 10
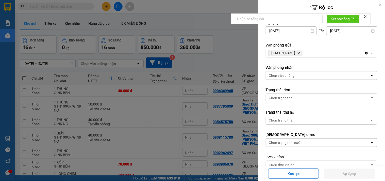
click at [288, 123] on div "Chọn trạng thái" at bounding box center [281, 120] width 25 height 5
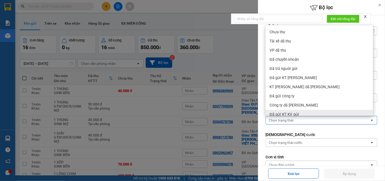
click at [293, 141] on div "Chọn trạng thái cước" at bounding box center [286, 142] width 34 height 5
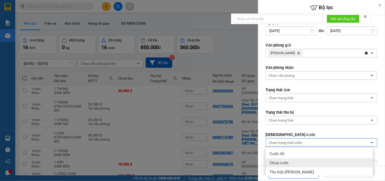
click at [283, 161] on span "Chưa cước" at bounding box center [279, 162] width 19 height 5
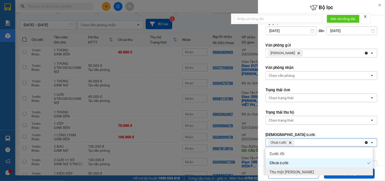
scroll to position [56, 0]
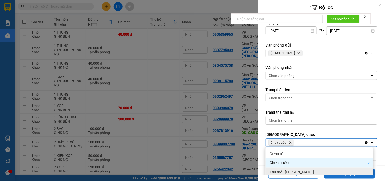
click at [336, 176] on button "Áp dụng" at bounding box center [349, 173] width 51 height 10
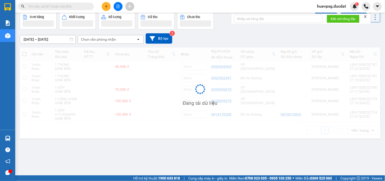
scroll to position [23, 0]
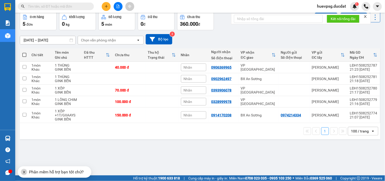
click at [372, 19] on icon at bounding box center [375, 17] width 7 height 7
click at [371, 41] on span "Xuất excel" at bounding box center [365, 40] width 16 height 5
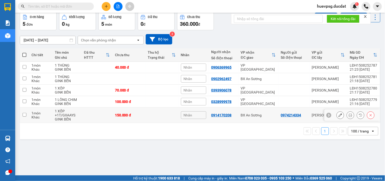
click at [339, 114] on icon at bounding box center [341, 115] width 4 height 4
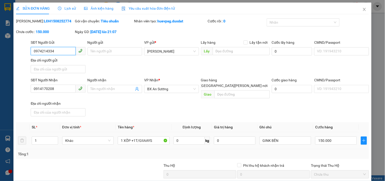
type input "0974214334"
type input "0914170208"
type input "150.000"
drag, startPoint x: 140, startPoint y: 124, endPoint x: 155, endPoint y: 135, distance: 18.5
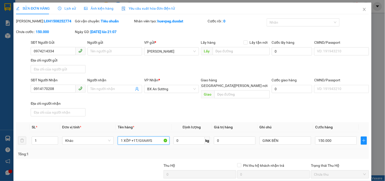
click at [155, 136] on input "1 XỐP +1T/GIIAAYS" at bounding box center [144, 140] width 52 height 8
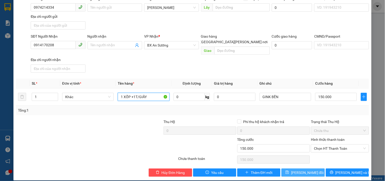
type input "1 XỐP +1T/GIẤY"
click at [288, 170] on icon "save" at bounding box center [288, 172] width 4 height 4
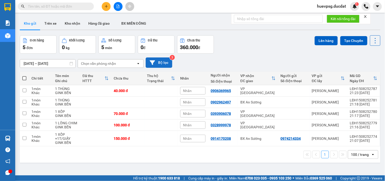
click at [158, 63] on button "Bộ lọc" at bounding box center [159, 62] width 27 height 10
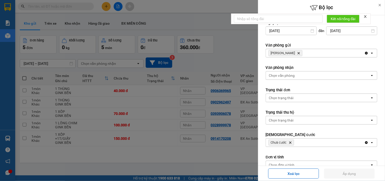
click at [289, 143] on icon "Delete" at bounding box center [290, 142] width 3 height 3
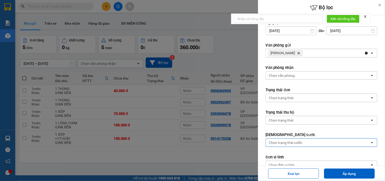
click at [332, 171] on button "Áp dụng" at bounding box center [349, 173] width 51 height 10
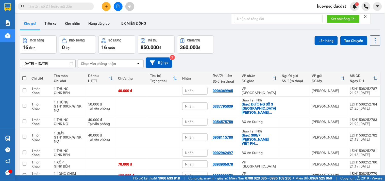
click at [25, 79] on span at bounding box center [24, 78] width 4 height 4
click at [24, 76] on input "checkbox" at bounding box center [24, 76] width 0 height 0
checkbox input "true"
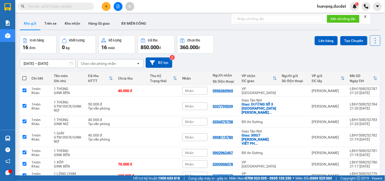
checkbox input "true"
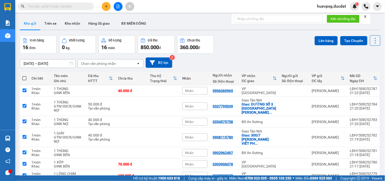
checkbox input "true"
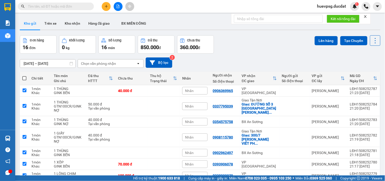
checkbox input "true"
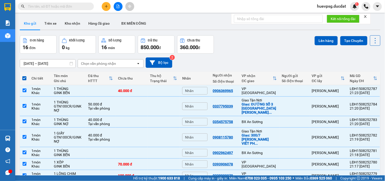
click at [131, 63] on div "Chọn văn phòng nhận" at bounding box center [107, 63] width 58 height 8
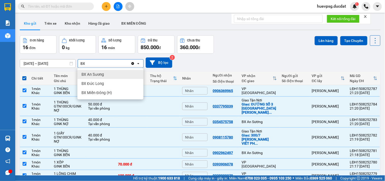
type input "BX"
click at [112, 76] on div "BX An Sương" at bounding box center [110, 74] width 66 height 9
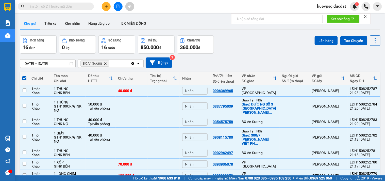
checkbox input "false"
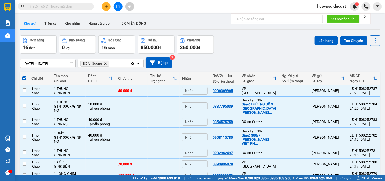
checkbox input "false"
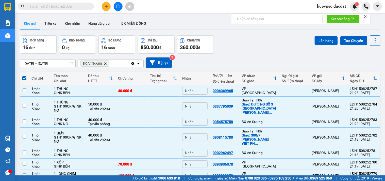
checkbox input "false"
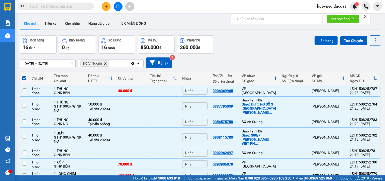
checkbox input "false"
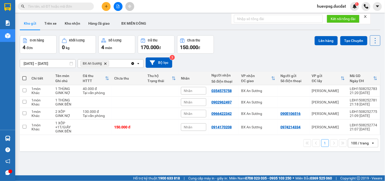
click at [24, 78] on span at bounding box center [24, 78] width 4 height 4
click at [24, 76] on input "checkbox" at bounding box center [24, 76] width 0 height 0
checkbox input "true"
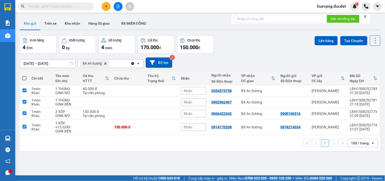
checkbox input "true"
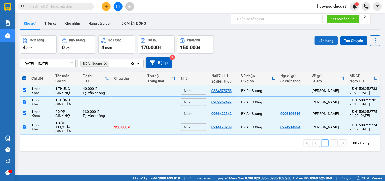
click at [324, 39] on button "Lên hàng" at bounding box center [326, 40] width 23 height 9
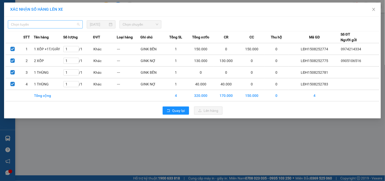
click at [68, 26] on span "Chọn tuyến" at bounding box center [45, 25] width 69 height 8
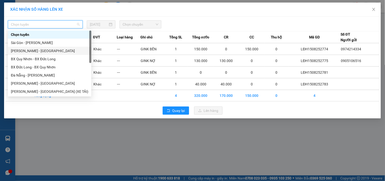
click at [42, 50] on div "Gia Lai - Sài Gòn" at bounding box center [49, 51] width 77 height 6
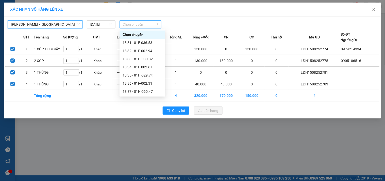
click at [136, 23] on span "Chọn chuyến" at bounding box center [141, 25] width 36 height 8
click at [136, 41] on div "18:31 - 81E-036.53" at bounding box center [143, 43] width 40 height 6
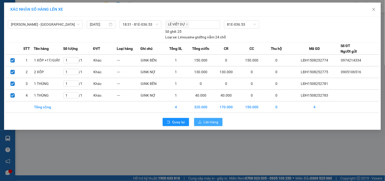
click at [209, 120] on span "Lên hàng" at bounding box center [211, 122] width 15 height 6
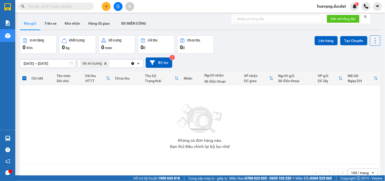
click at [107, 62] on span "BX An Sương Delete" at bounding box center [94, 63] width 29 height 6
click at [107, 62] on icon "BX An Sương, close by backspace" at bounding box center [105, 63] width 2 height 2
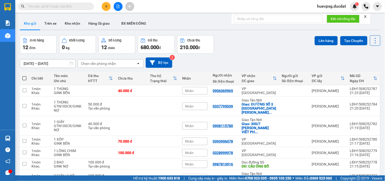
click at [24, 77] on span at bounding box center [24, 78] width 4 height 4
click at [24, 76] on input "checkbox" at bounding box center [24, 76] width 0 height 0
checkbox input "true"
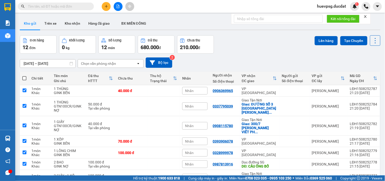
checkbox input "true"
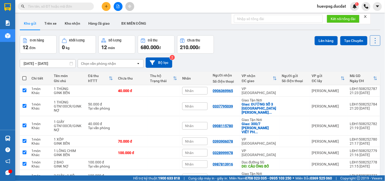
checkbox input "true"
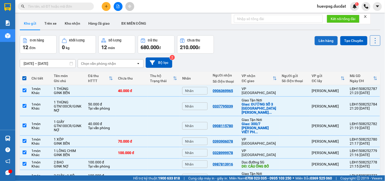
click at [325, 41] on button "Lên hàng" at bounding box center [326, 40] width 23 height 9
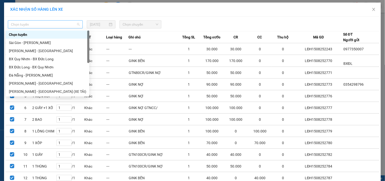
click at [68, 26] on span "Chọn tuyến" at bounding box center [45, 25] width 69 height 8
click at [21, 91] on div "Gia Lai - Sài Gòn (XE TẢI)" at bounding box center [47, 92] width 77 height 6
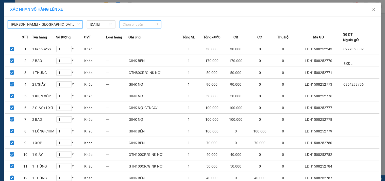
click at [125, 25] on span "Chọn chuyến" at bounding box center [141, 25] width 36 height 8
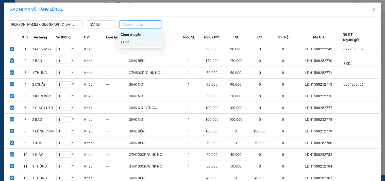
click at [125, 42] on div "18:00" at bounding box center [141, 43] width 40 height 6
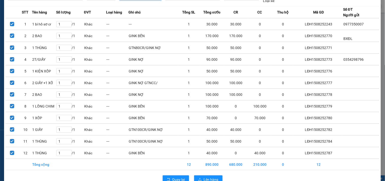
scroll to position [41, 0]
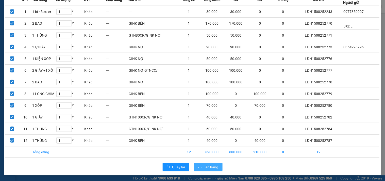
click at [209, 169] on span "Lên hàng" at bounding box center [211, 167] width 15 height 6
